Goal: Entertainment & Leisure: Browse casually

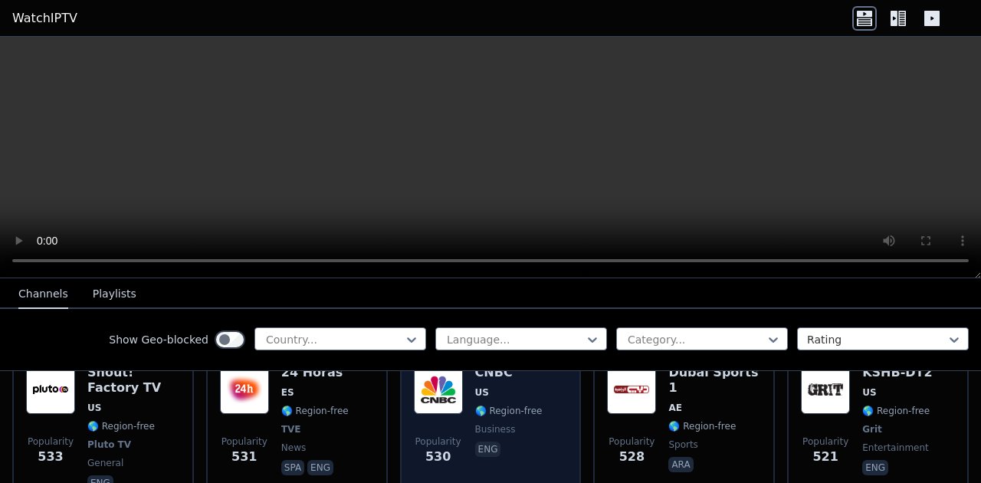
scroll to position [5090, 0]
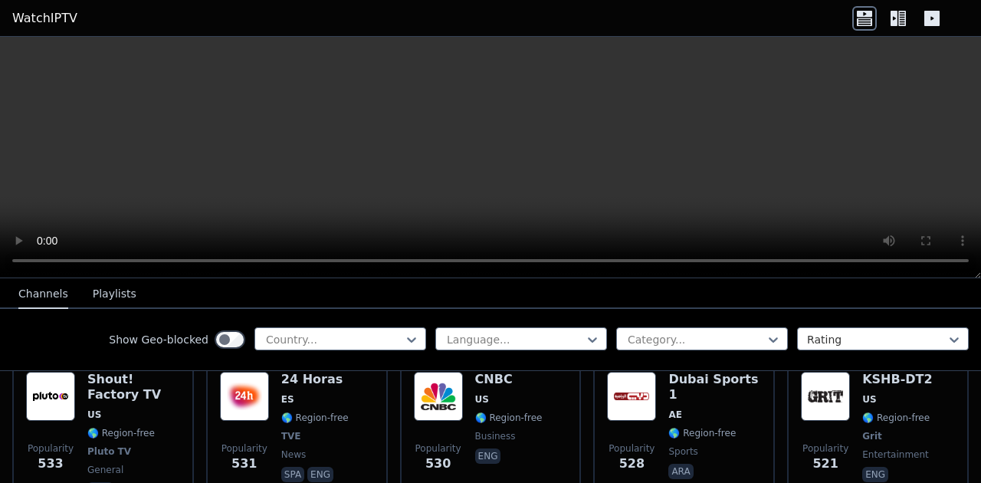
click at [979, 277] on div at bounding box center [490, 157] width 981 height 241
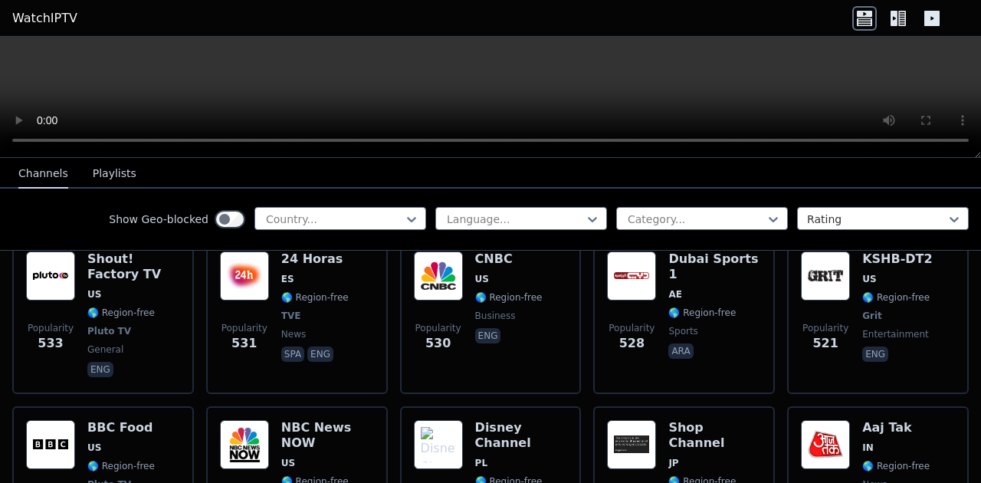
drag, startPoint x: 979, startPoint y: 277, endPoint x: 933, endPoint y: 52, distance: 229.1
click at [933, 52] on div at bounding box center [490, 97] width 981 height 121
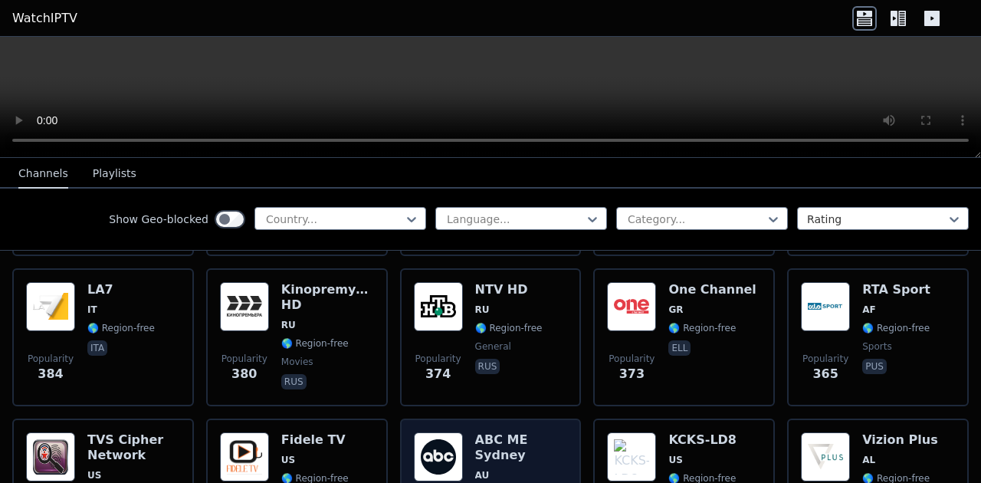
scroll to position [7646, 0]
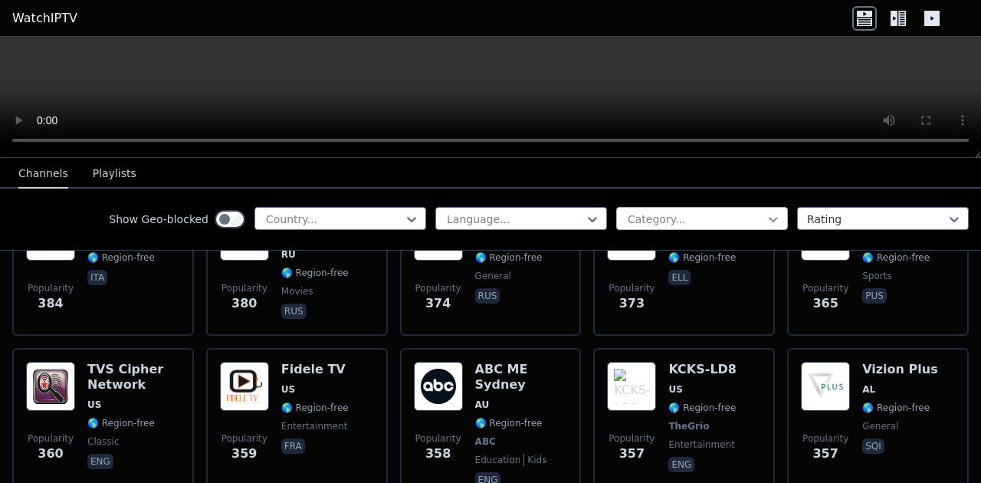
click at [776, 218] on icon at bounding box center [772, 218] width 15 height 15
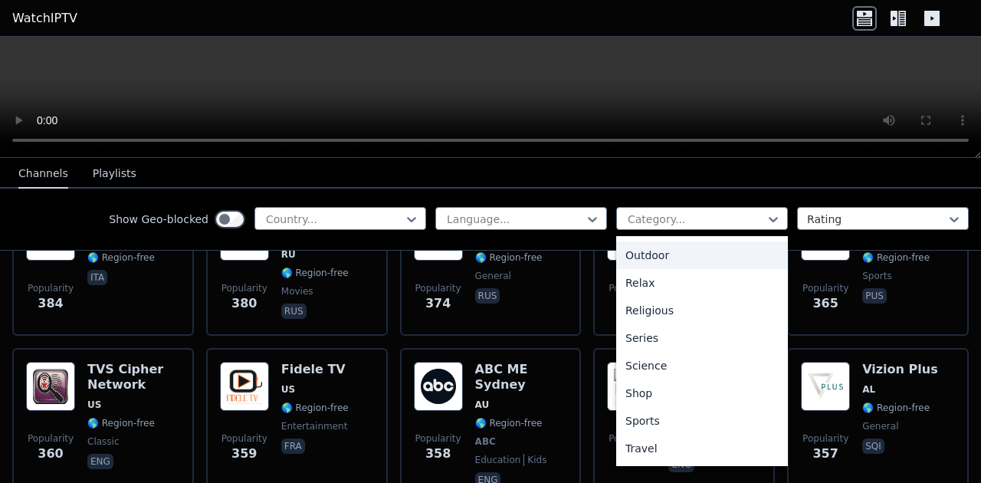
scroll to position [516, 0]
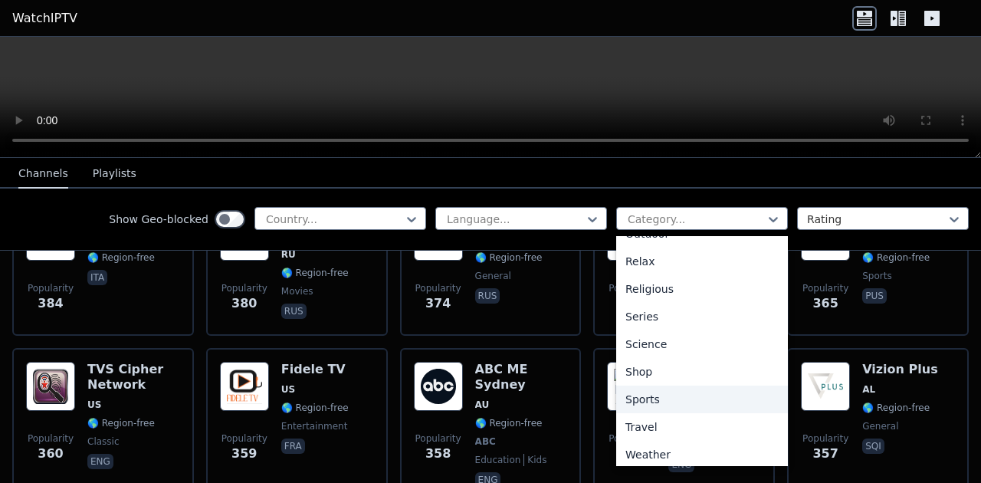
click at [644, 405] on div "Sports" at bounding box center [702, 399] width 172 height 28
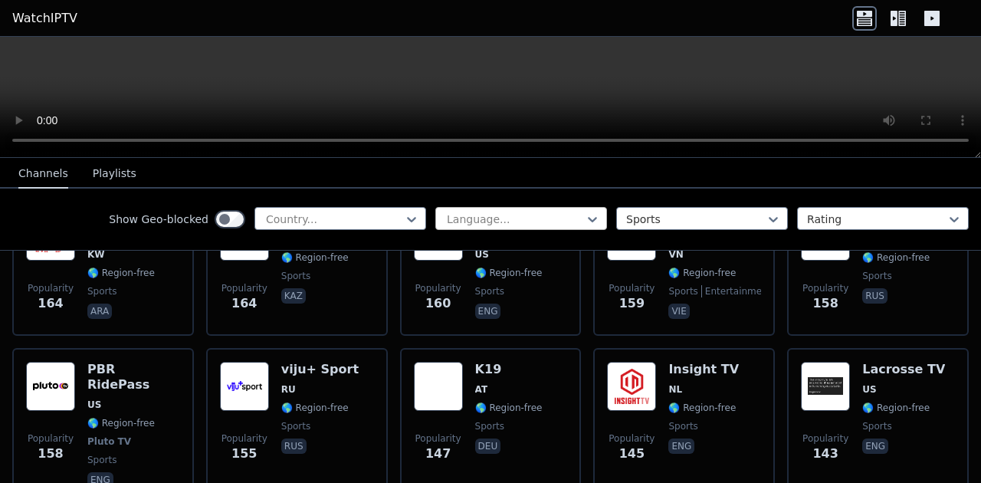
scroll to position [2383, 0]
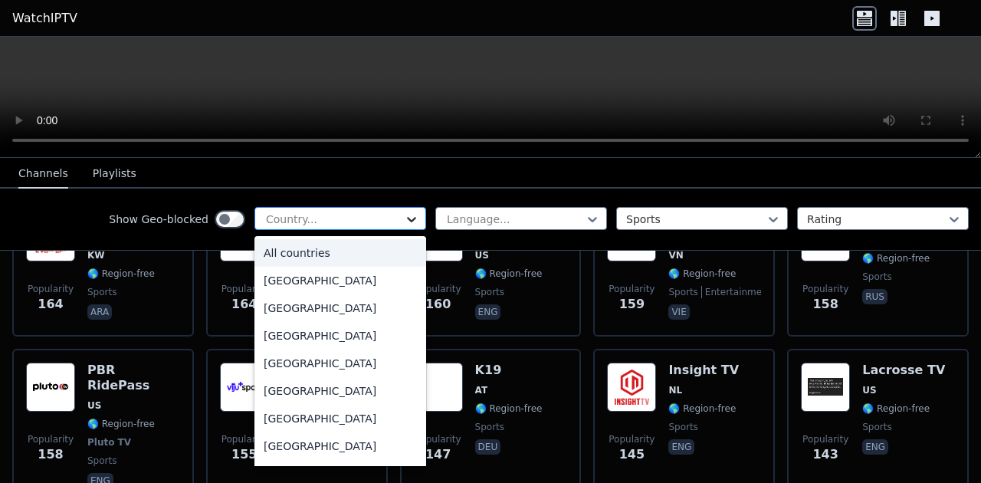
click at [411, 221] on icon at bounding box center [411, 218] width 15 height 15
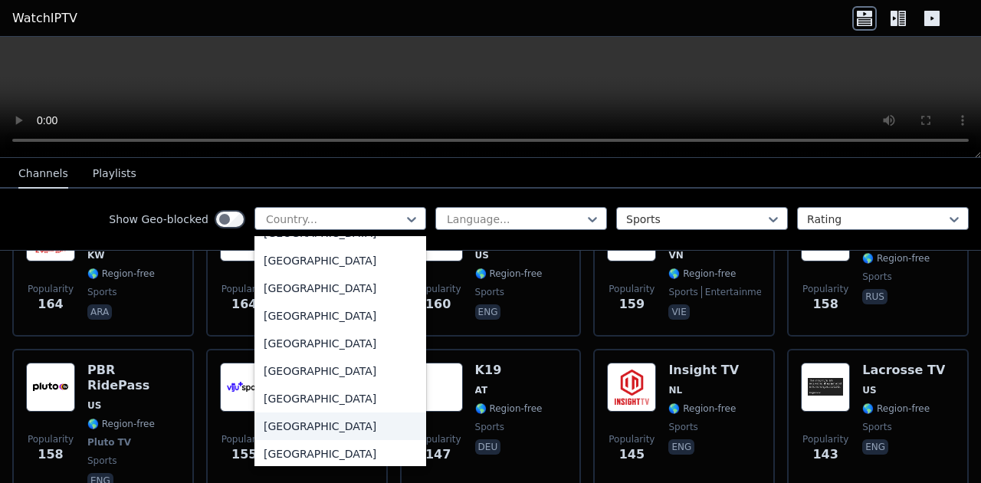
scroll to position [5353, 0]
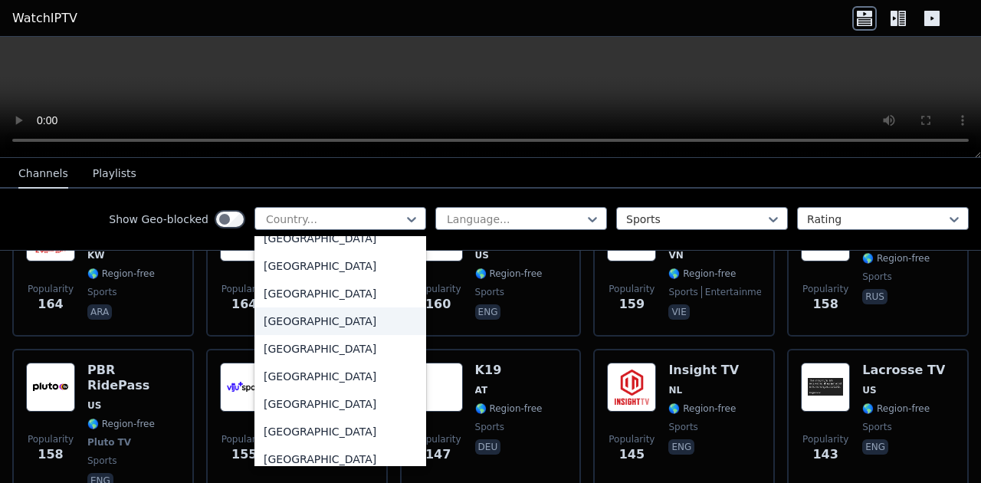
click at [293, 319] on div "[GEOGRAPHIC_DATA]" at bounding box center [340, 321] width 172 height 28
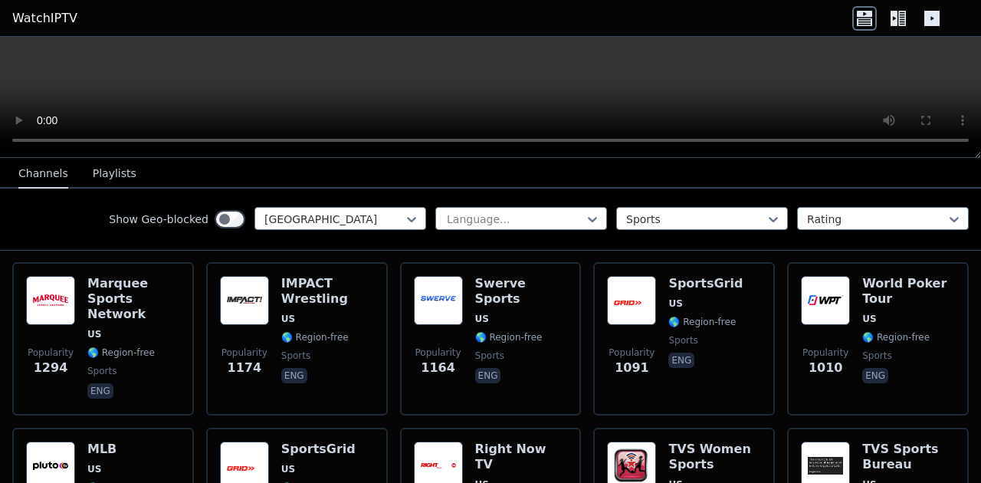
scroll to position [124, 0]
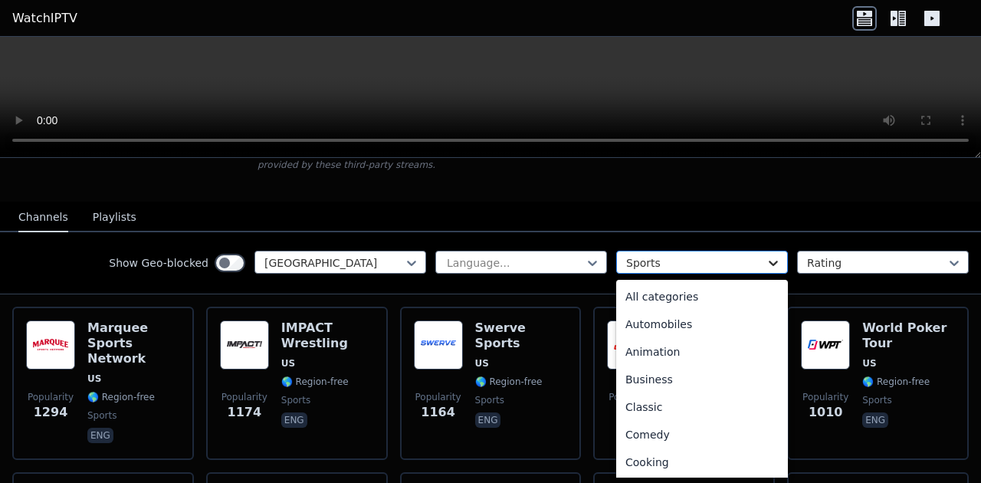
click at [776, 257] on icon at bounding box center [772, 262] width 15 height 15
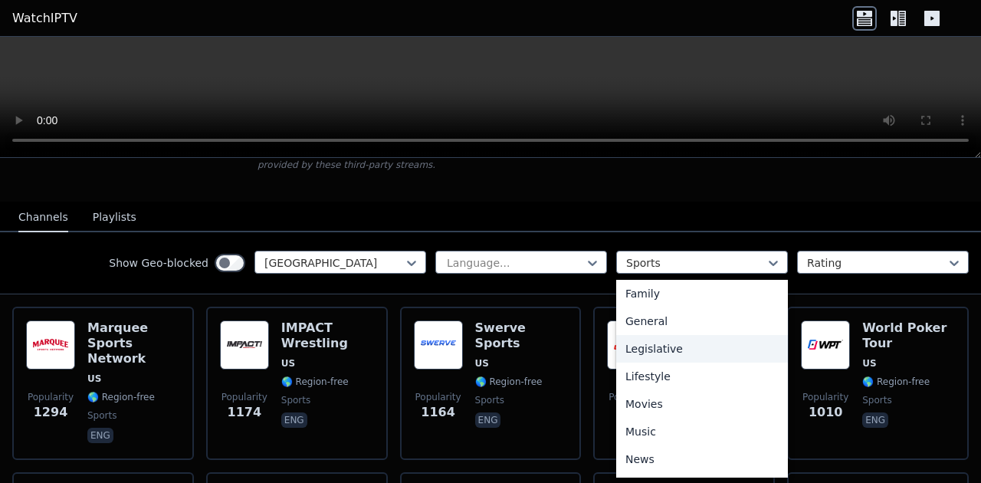
scroll to position [293, 0]
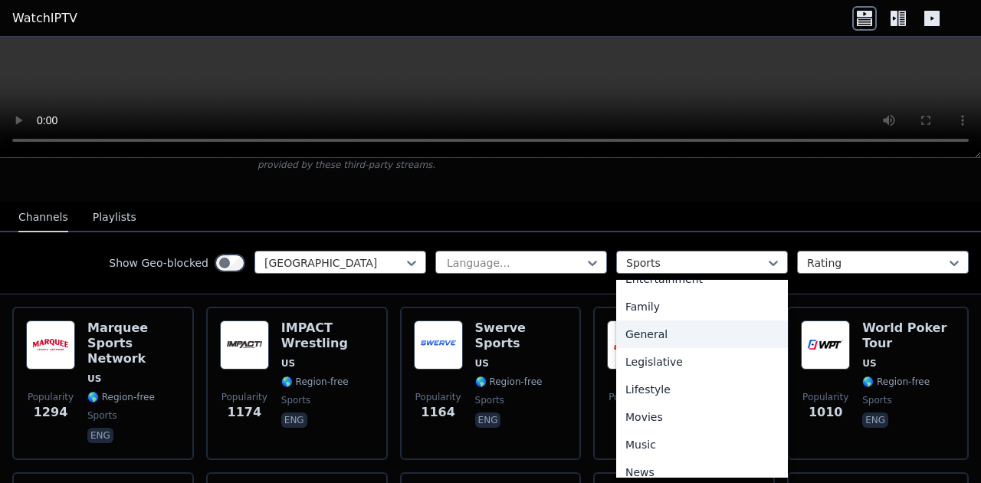
click at [657, 332] on div "General" at bounding box center [702, 334] width 172 height 28
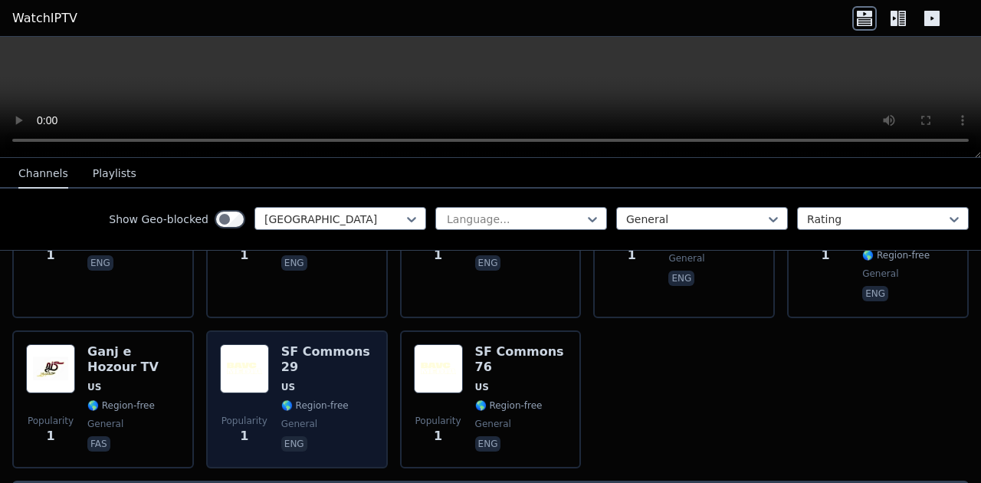
scroll to position [3771, 0]
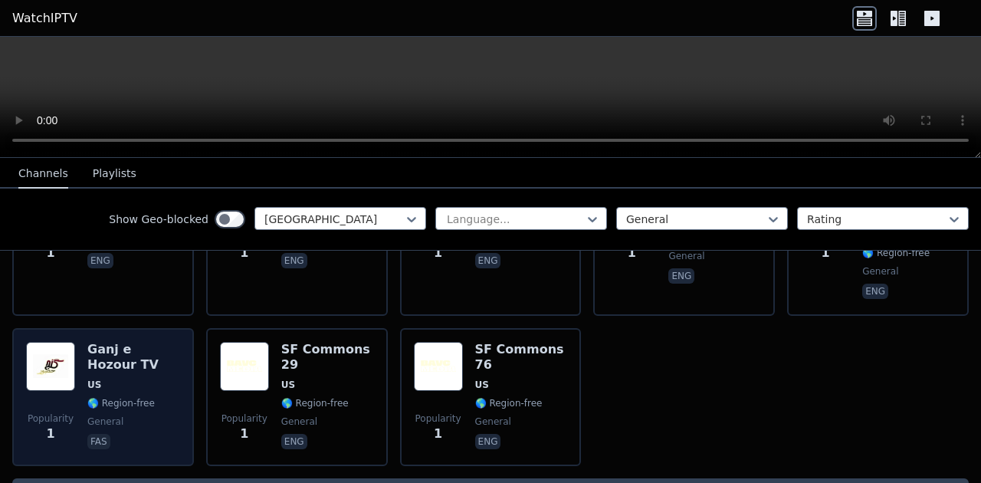
drag, startPoint x: 105, startPoint y: 332, endPoint x: 113, endPoint y: 338, distance: 10.4
click at [105, 378] on span "US" at bounding box center [133, 384] width 93 height 12
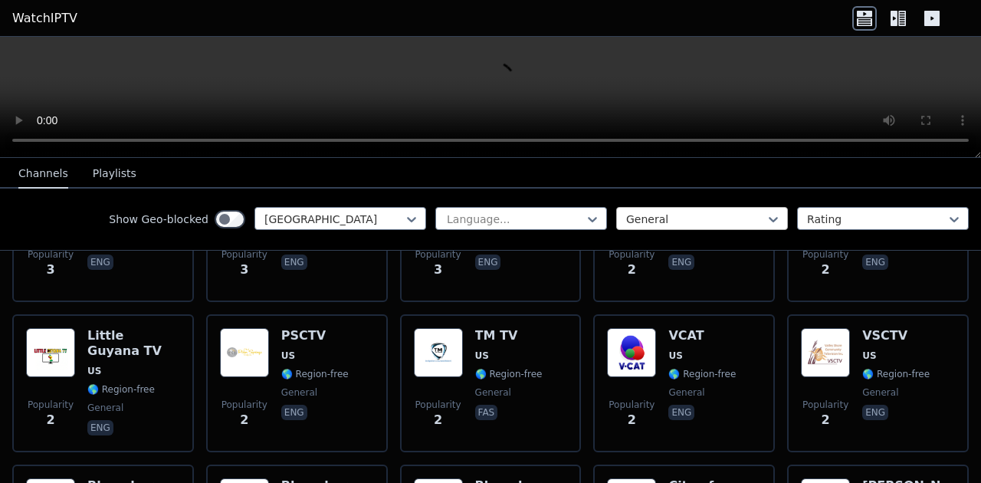
scroll to position [3454, 0]
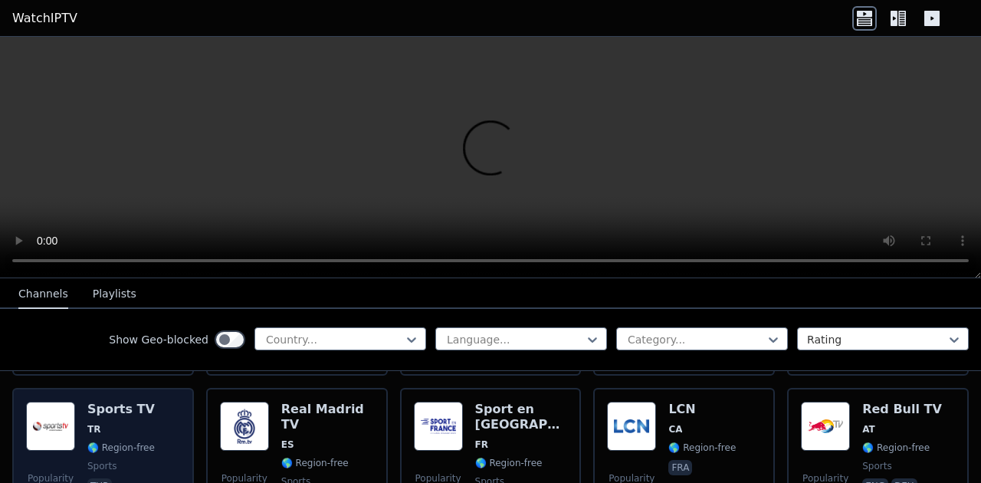
scroll to position [454, 0]
